Goal: Navigation & Orientation: Find specific page/section

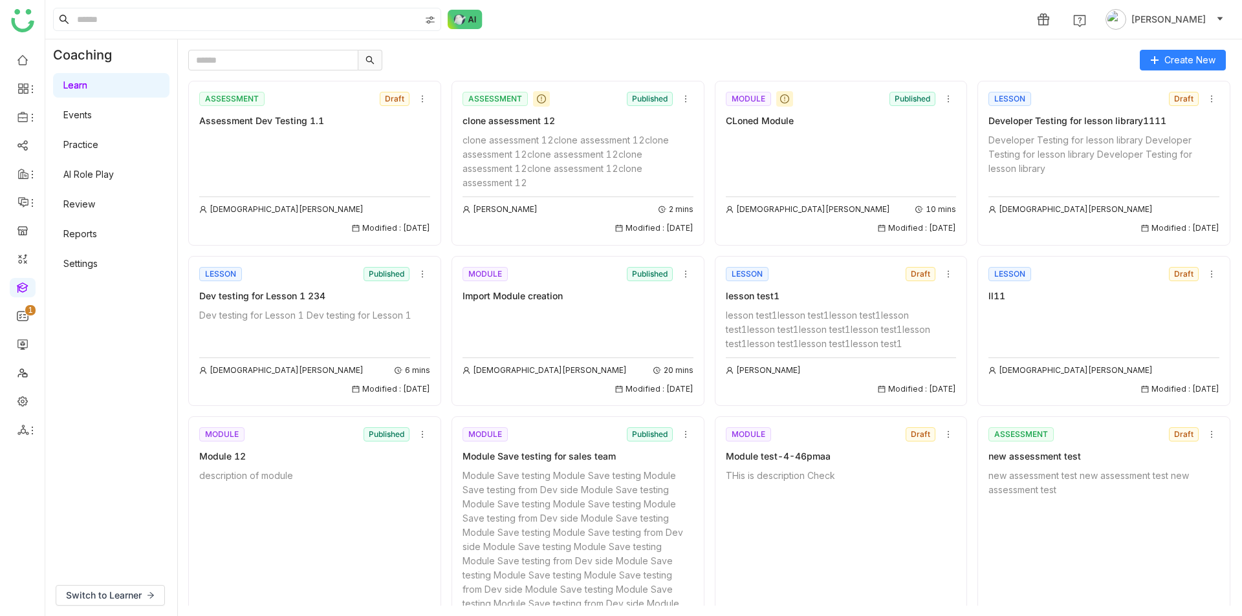
click at [87, 89] on link "Learn" at bounding box center [75, 85] width 24 height 11
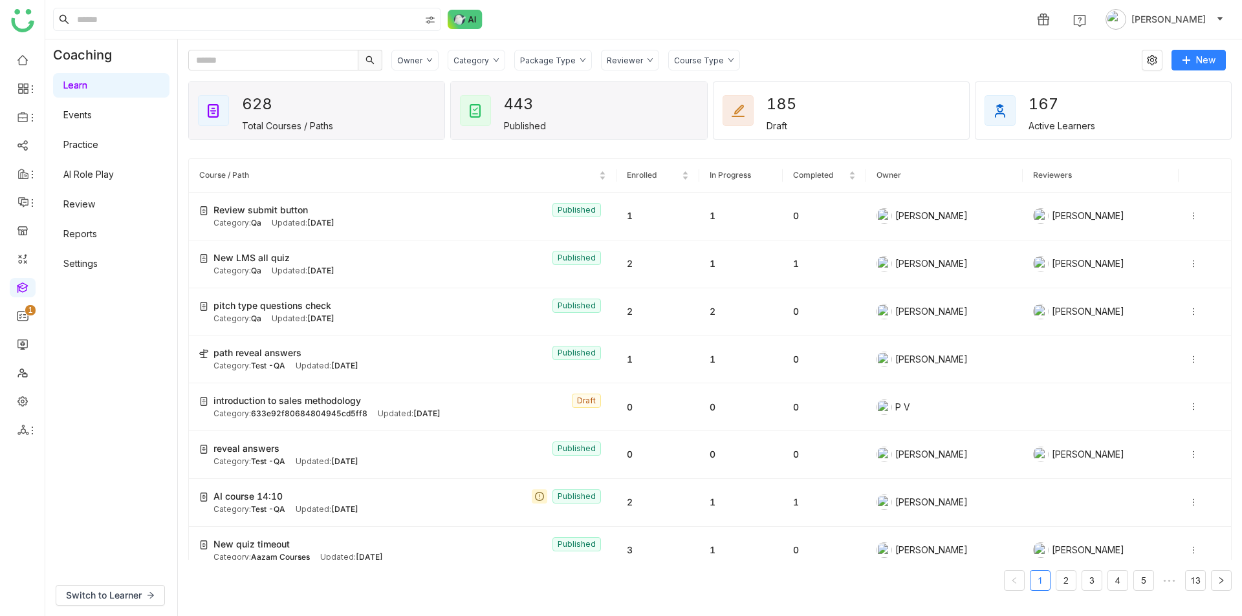
click at [550, 110] on div "443 Published" at bounding box center [527, 111] width 47 height 41
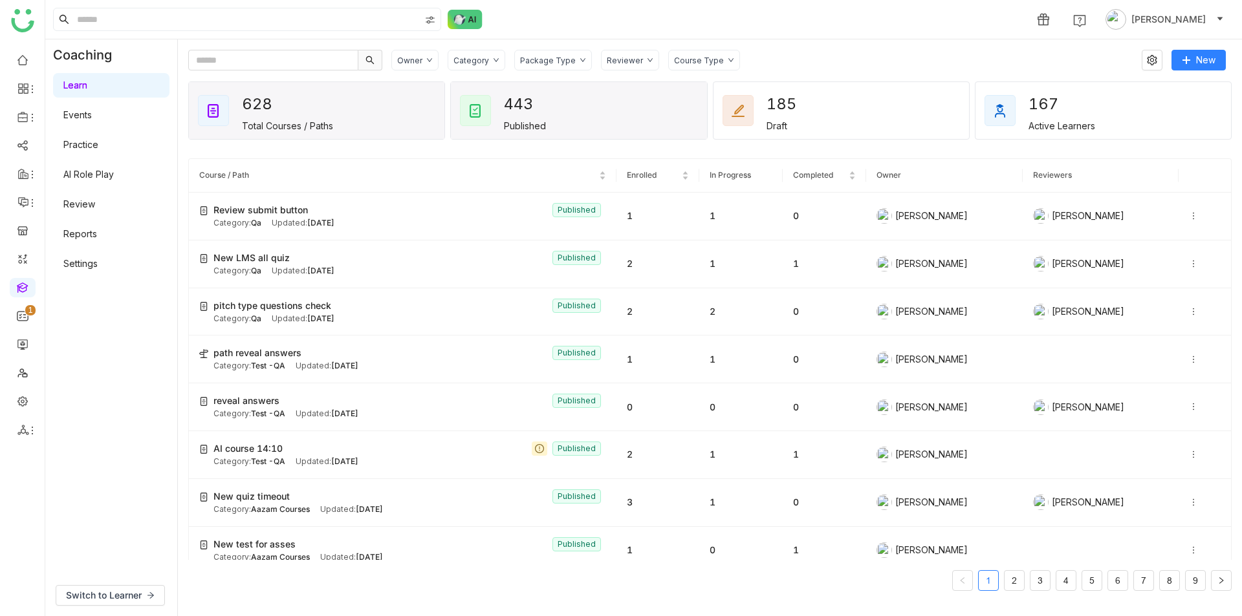
click at [339, 129] on div "628 Total Courses / Paths" at bounding box center [317, 110] width 256 height 57
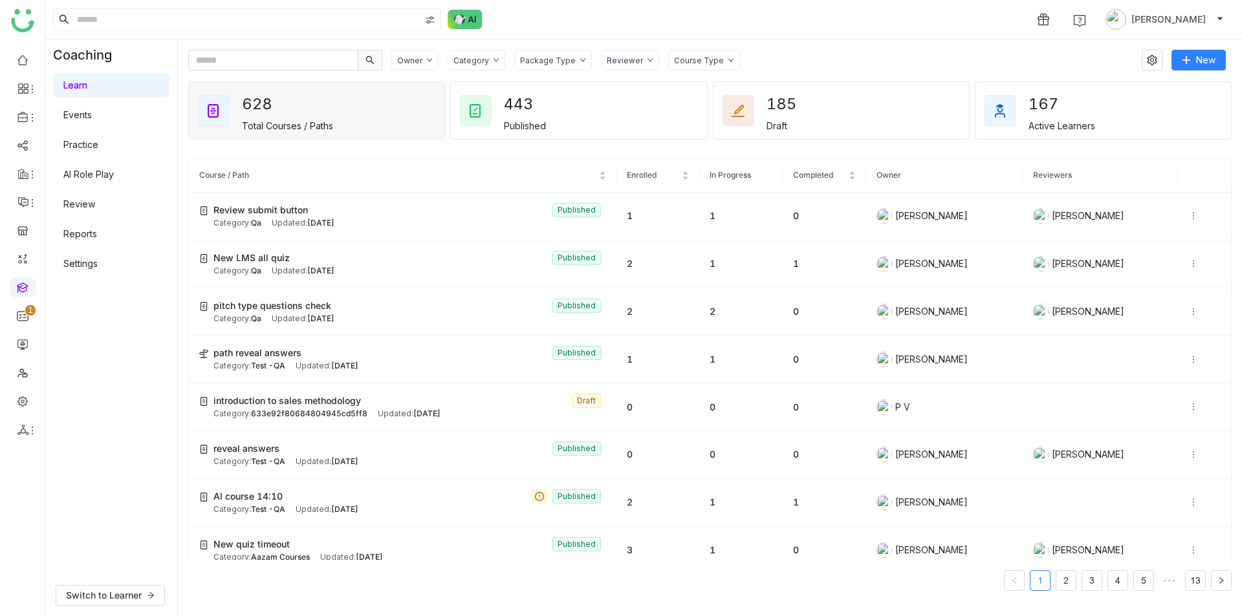
click at [485, 149] on gtmb-course-listing "Course / Path Enrolled In Progress Completed Owner Reviewers Review submit butt…" at bounding box center [709, 374] width 1043 height 463
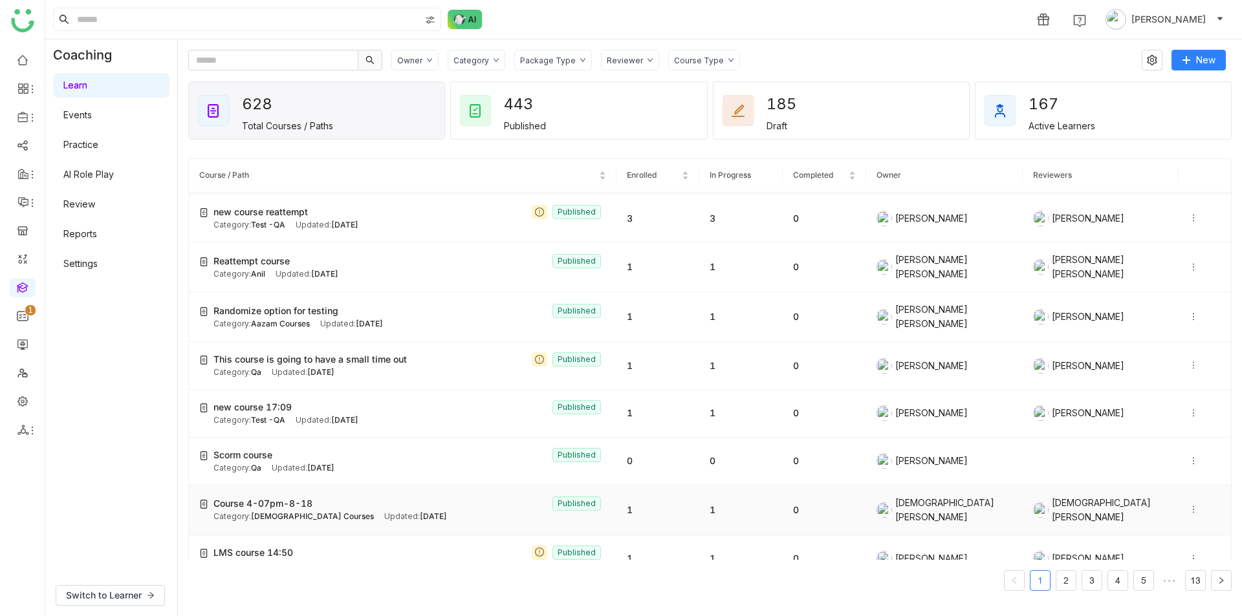
scroll to position [622, 0]
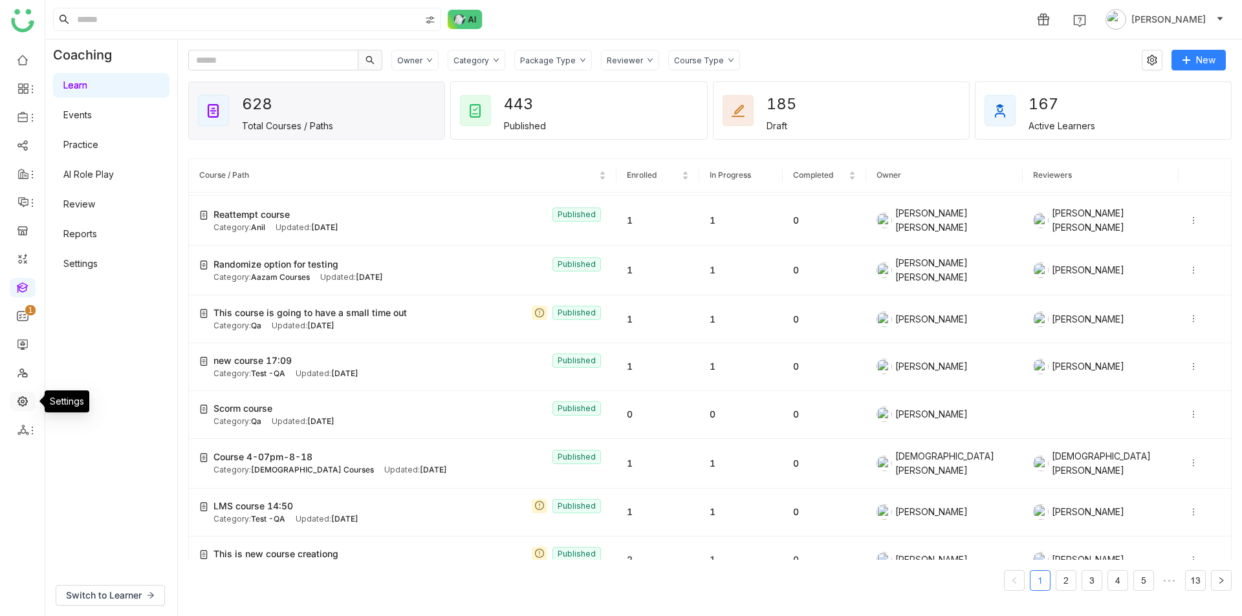
click at [18, 401] on link at bounding box center [23, 400] width 12 height 11
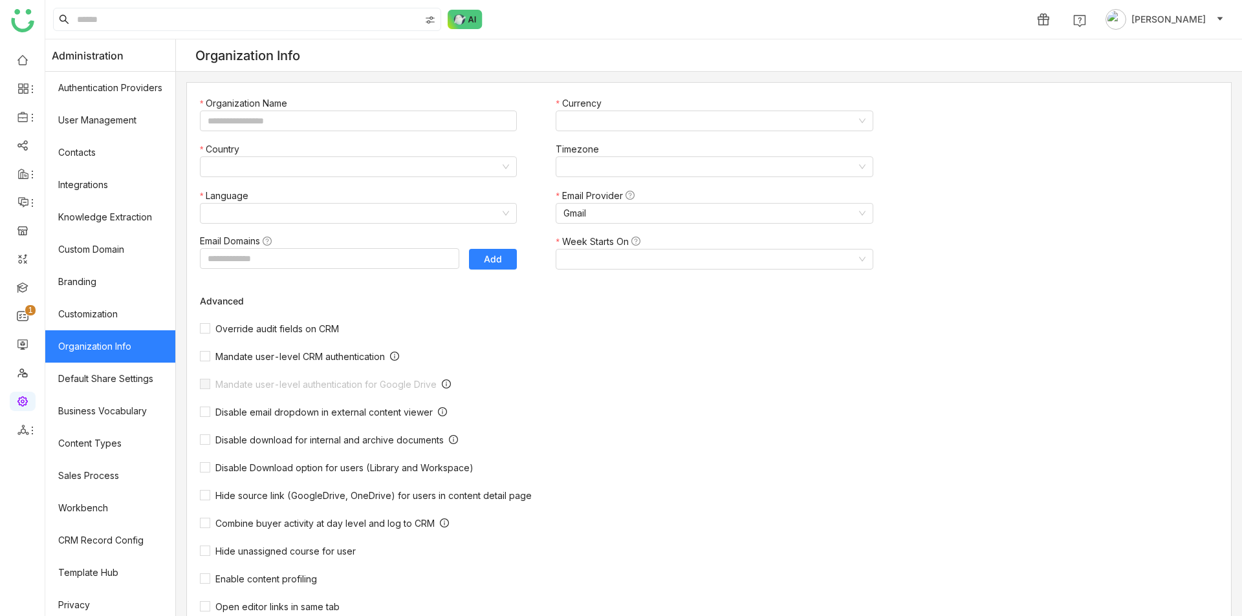
type input "*******"
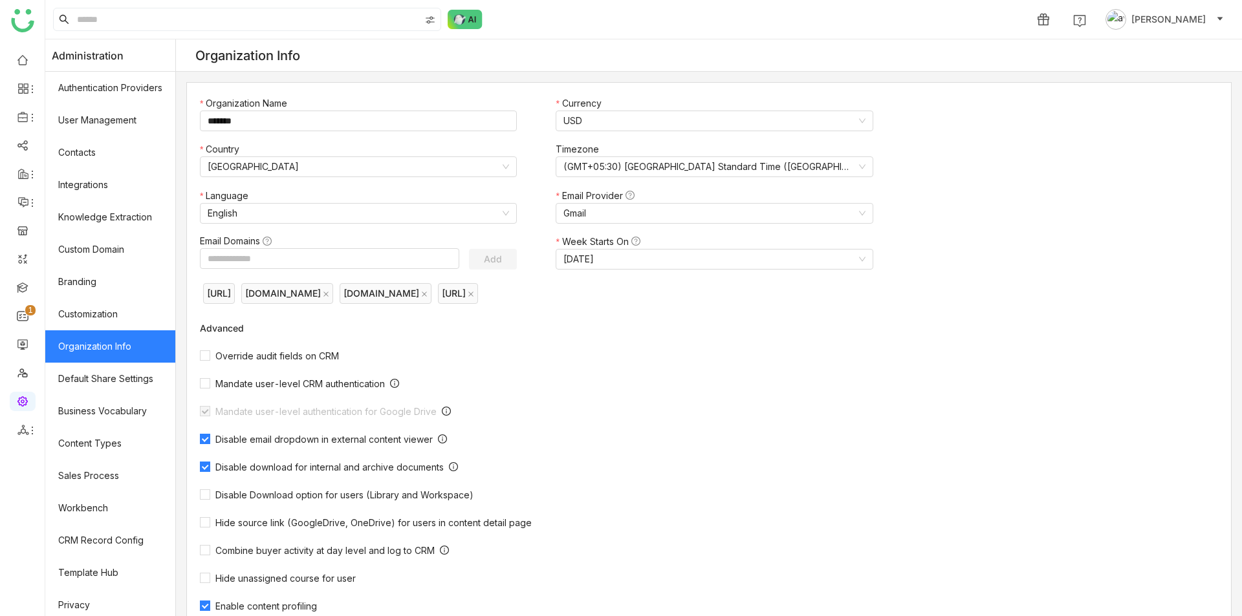
click at [1133, 19] on span "[PERSON_NAME]" at bounding box center [1168, 19] width 74 height 14
click at [580, 378] on div "Mandate user-level CRM authentication" at bounding box center [552, 383] width 705 height 12
